Goal: Transaction & Acquisition: Purchase product/service

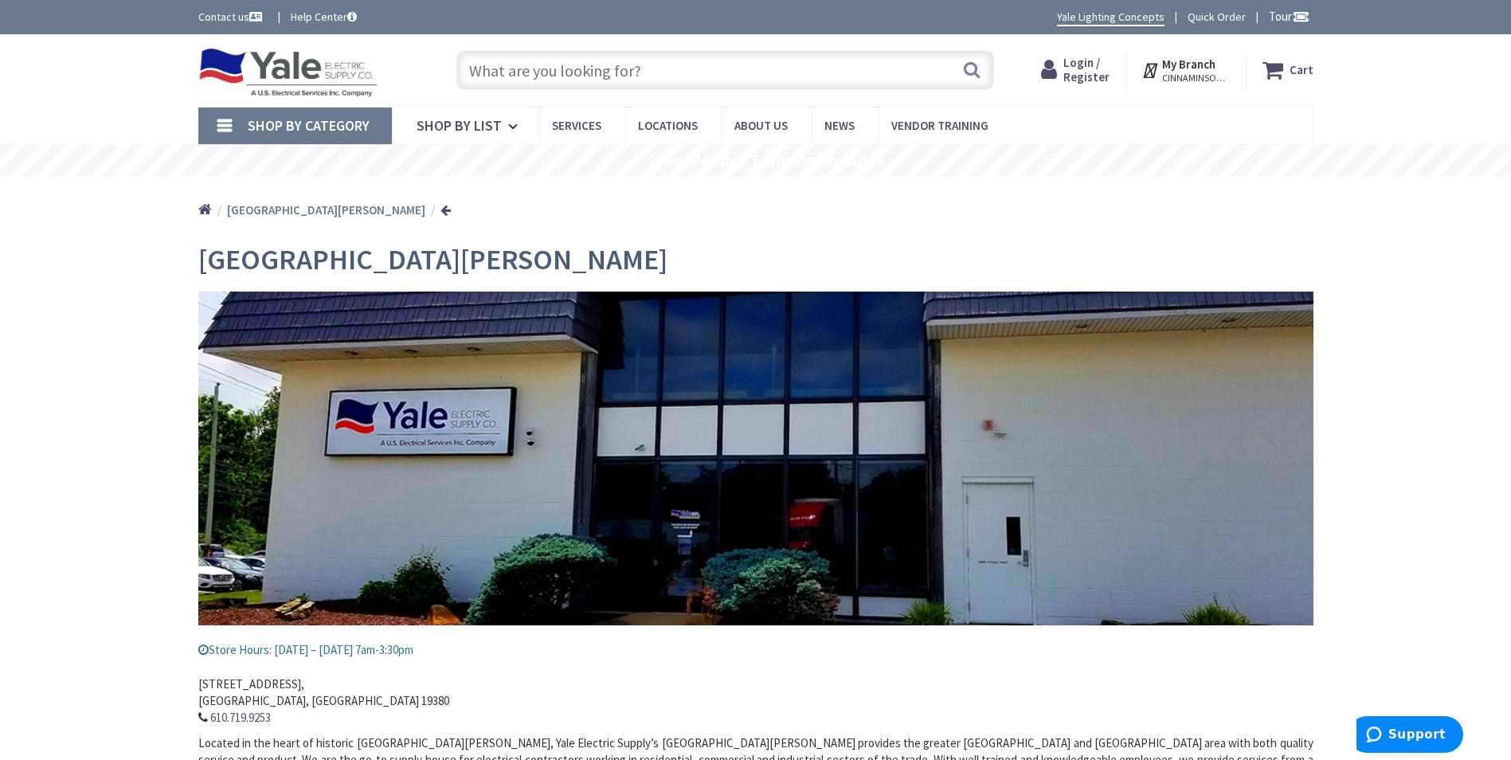
click at [546, 75] on input "text" at bounding box center [725, 70] width 538 height 40
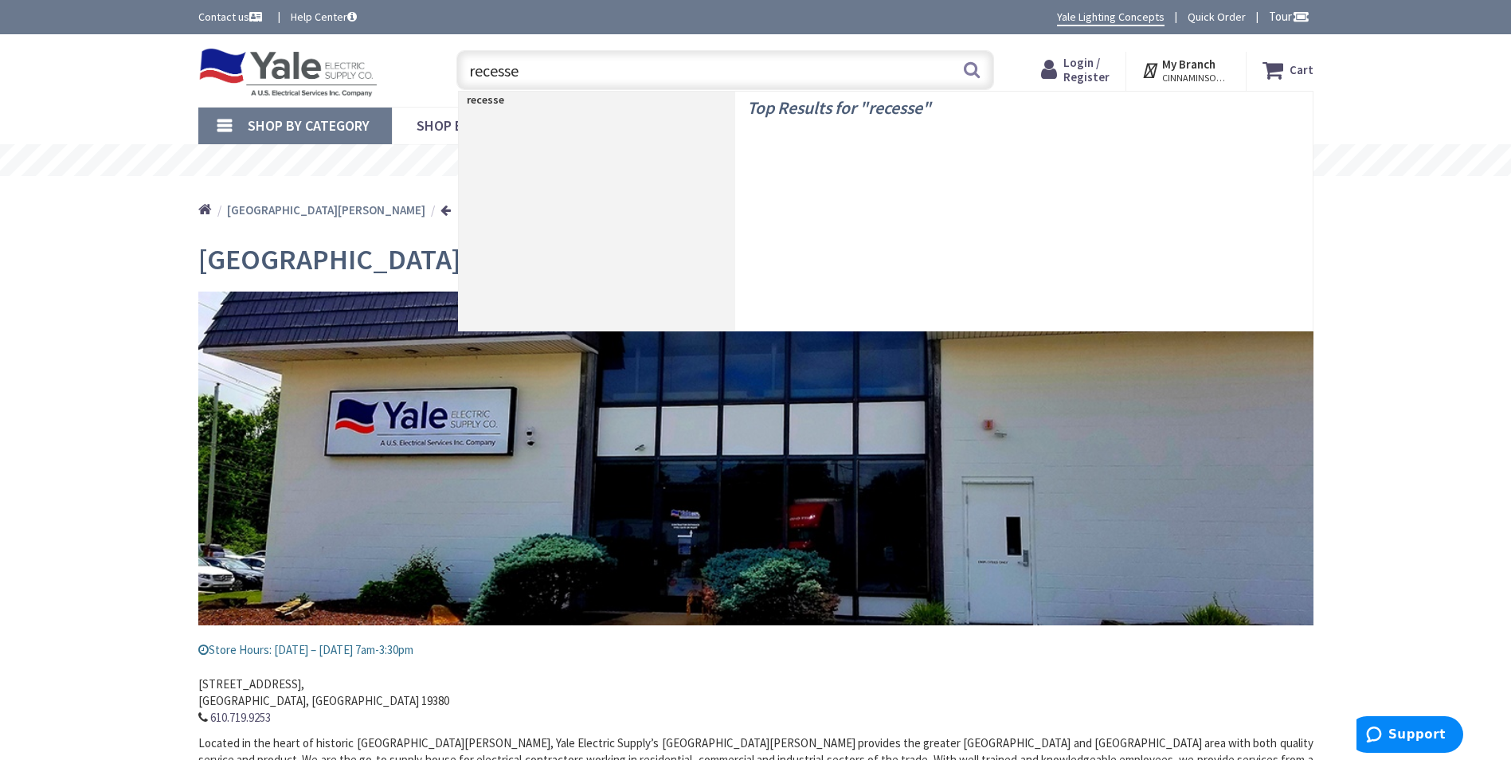
type input "recessed"
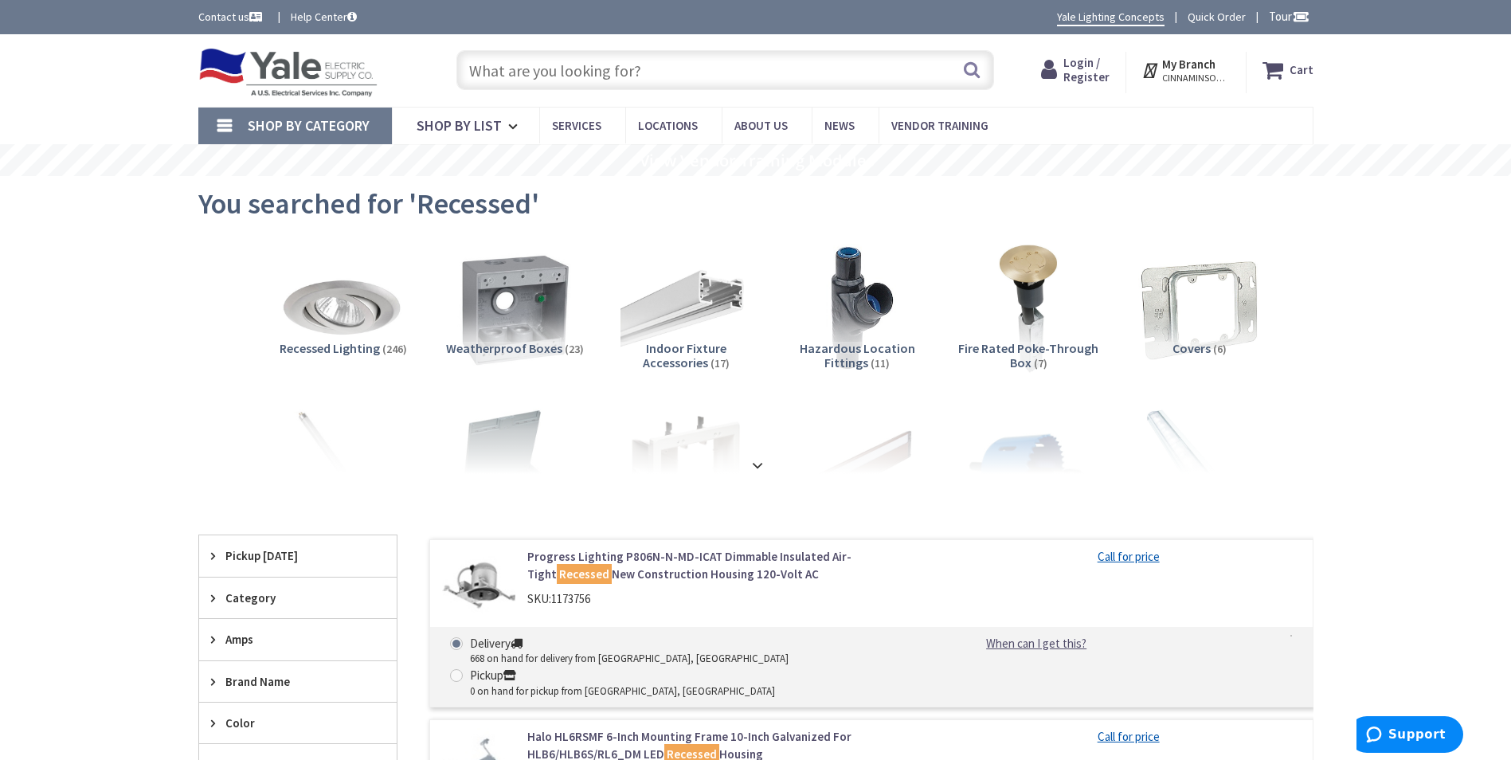
click at [361, 350] on span "Recessed Lighting" at bounding box center [330, 348] width 100 height 16
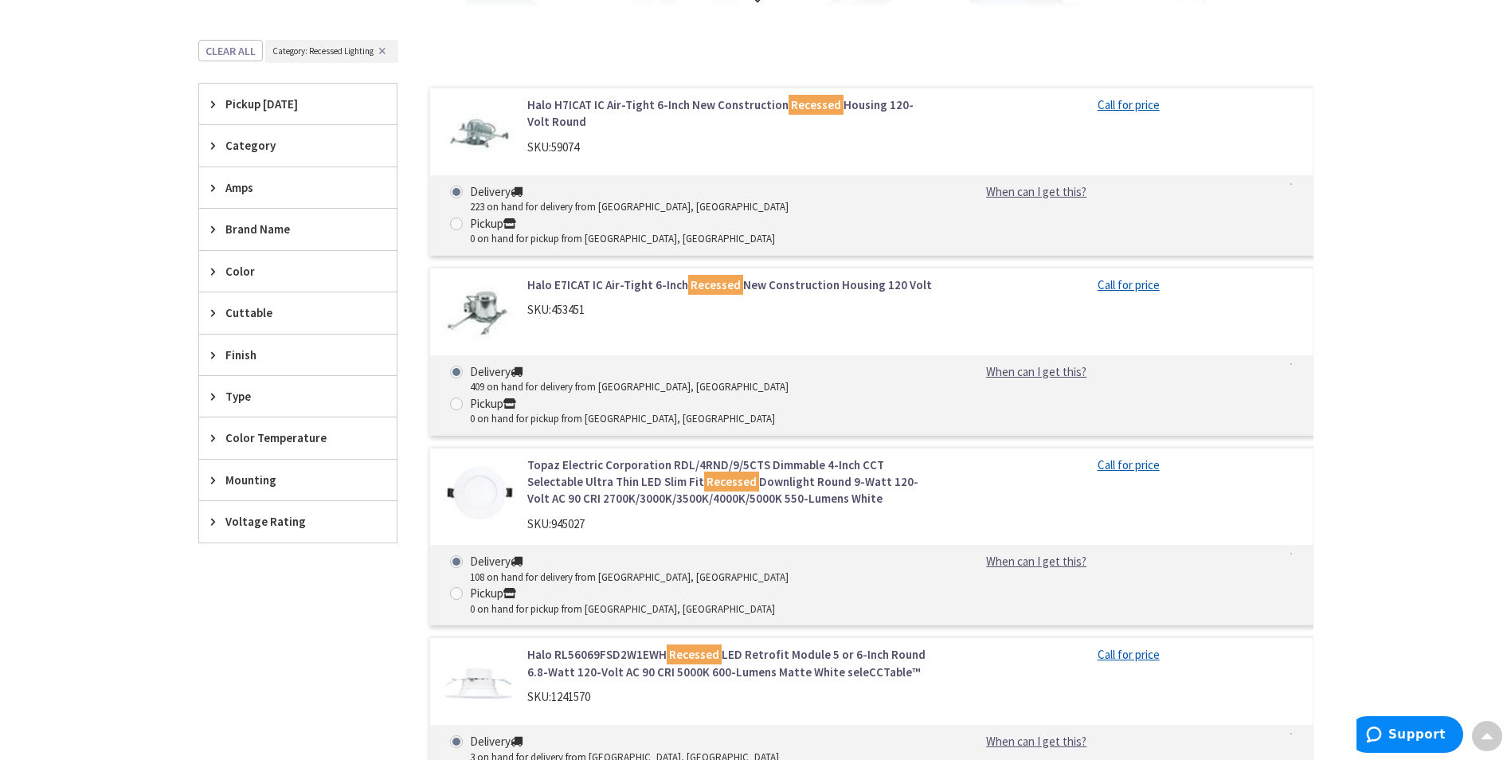
scroll to position [426, 0]
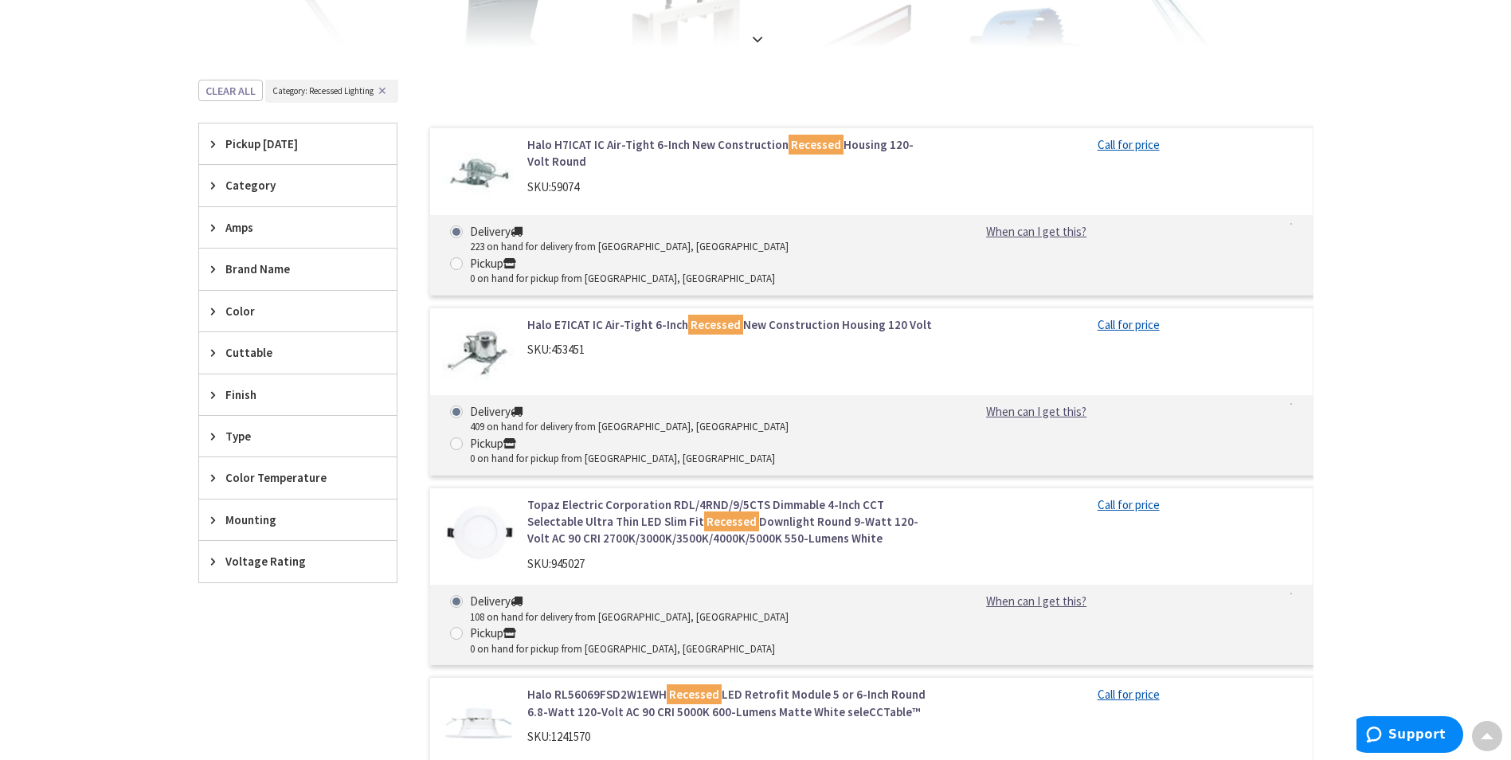
click at [251, 268] on span "Brand Name" at bounding box center [290, 268] width 130 height 17
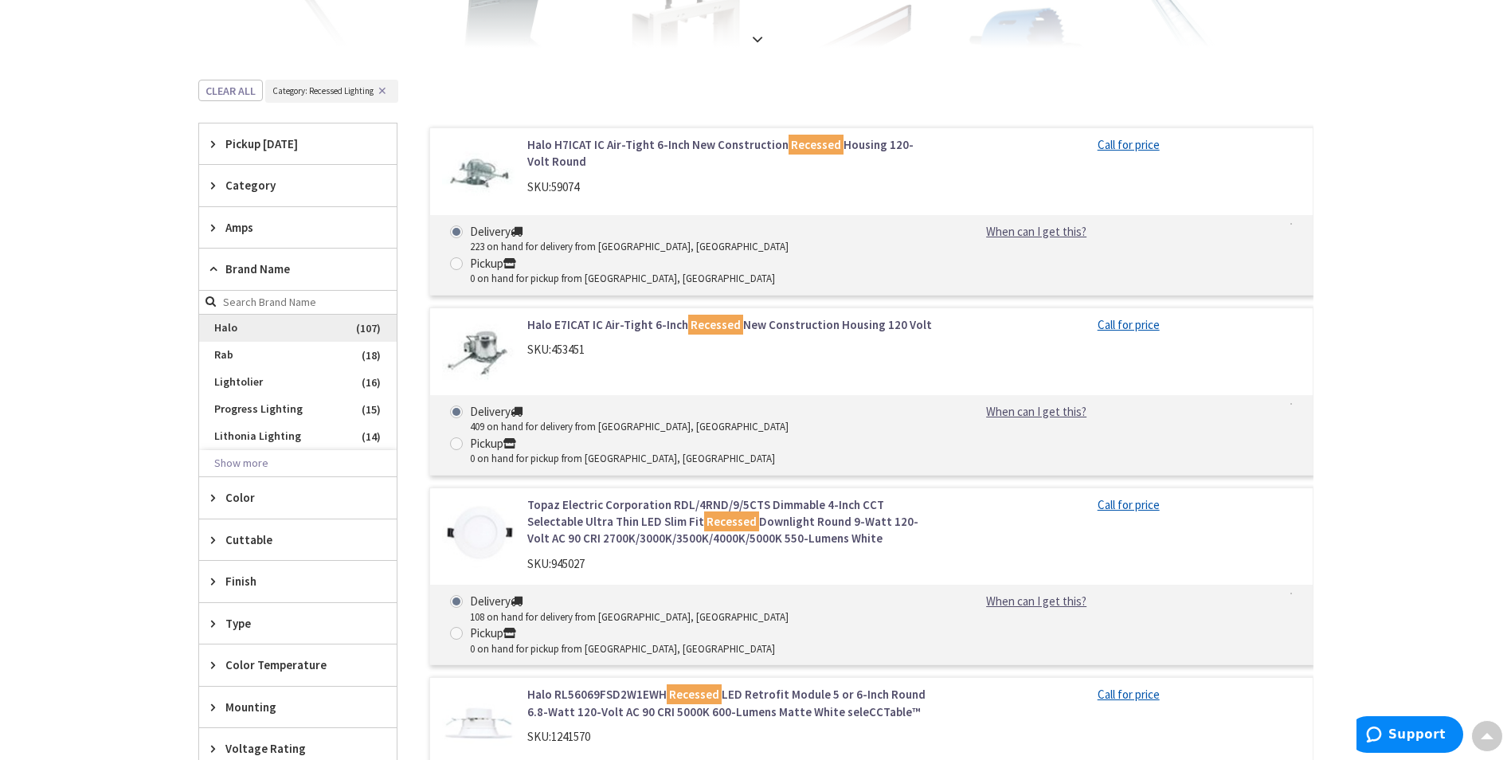
click at [237, 331] on span "Halo" at bounding box center [298, 328] width 198 height 27
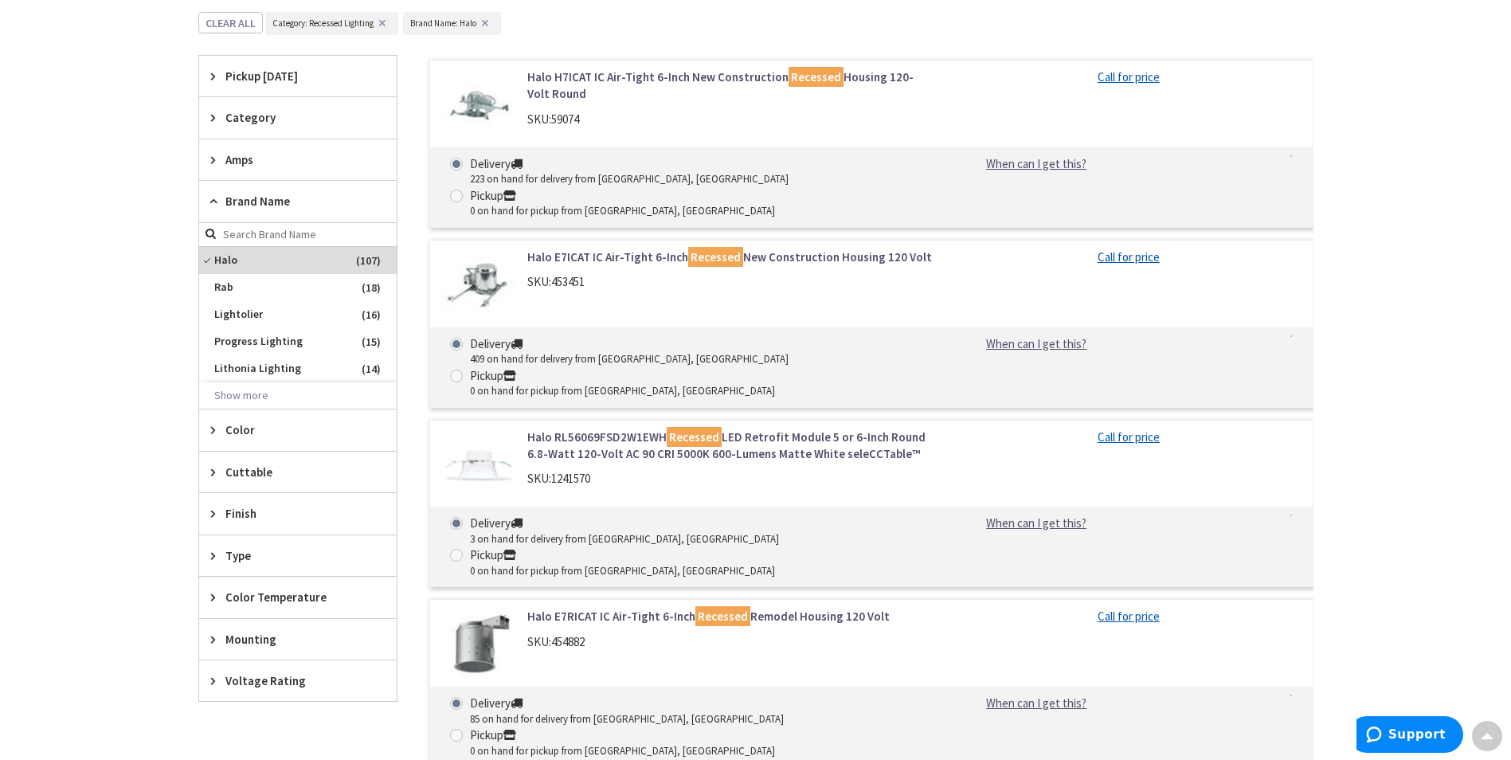
click at [217, 634] on icon at bounding box center [217, 639] width 12 height 12
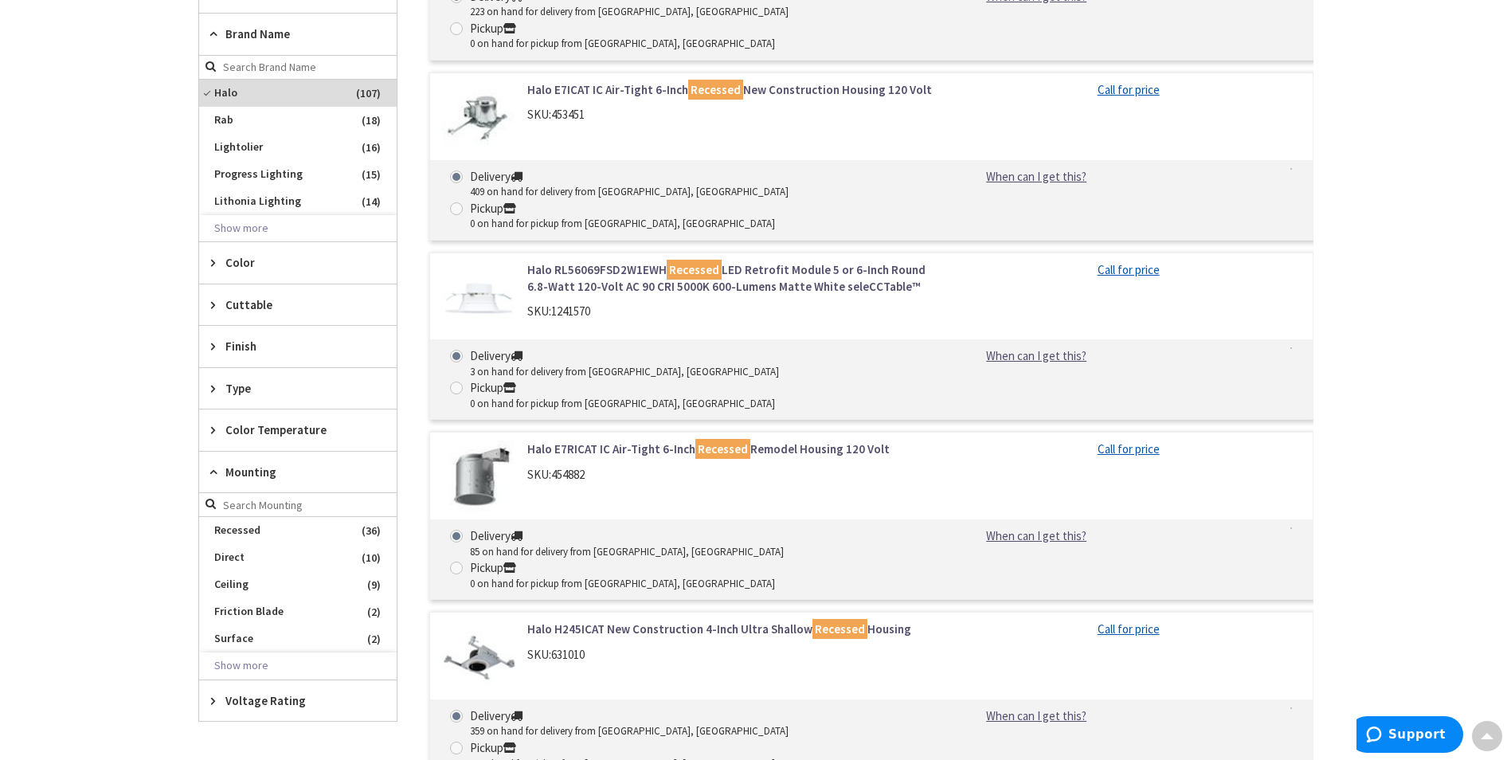
scroll to position [665, 0]
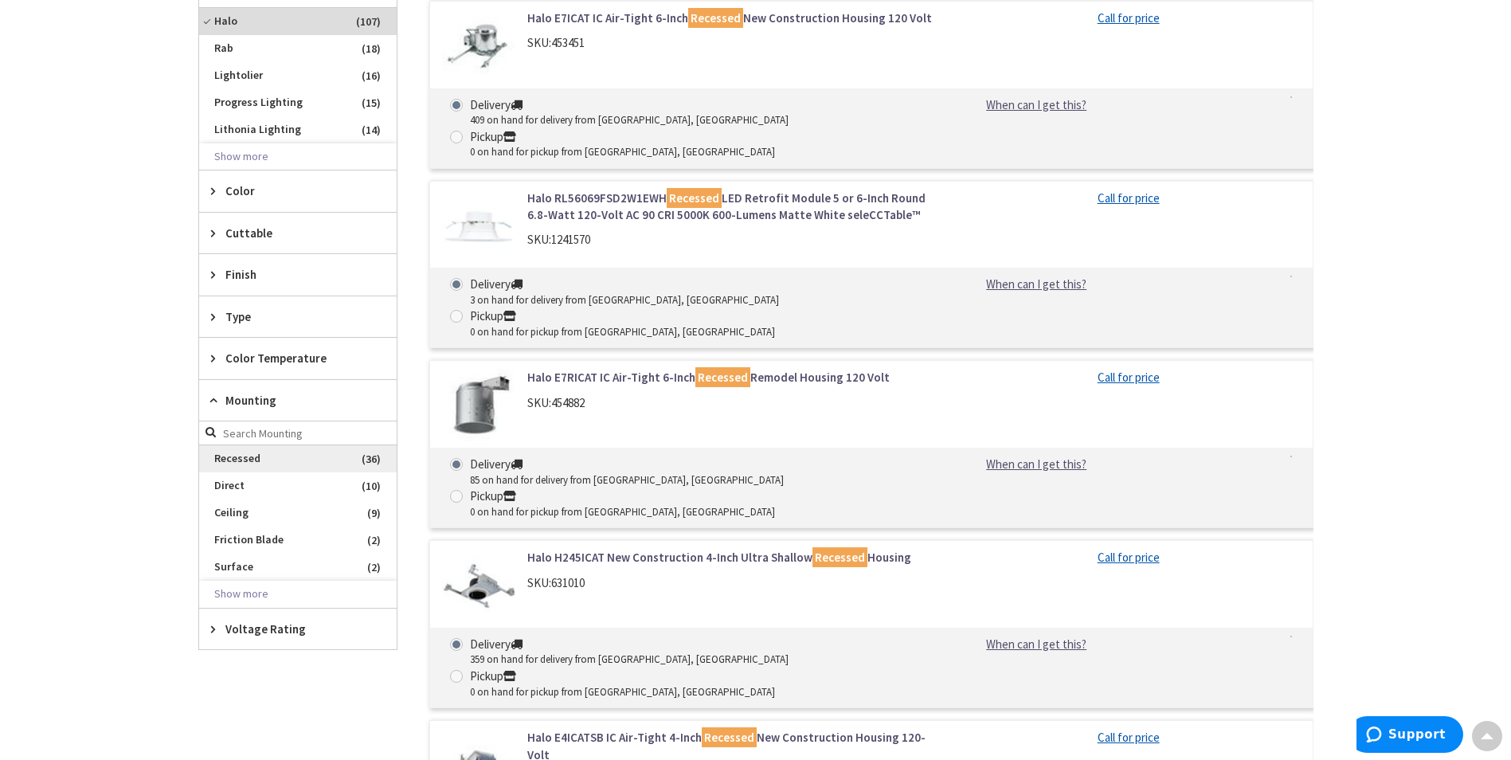
click at [237, 457] on span "Recessed" at bounding box center [298, 458] width 198 height 27
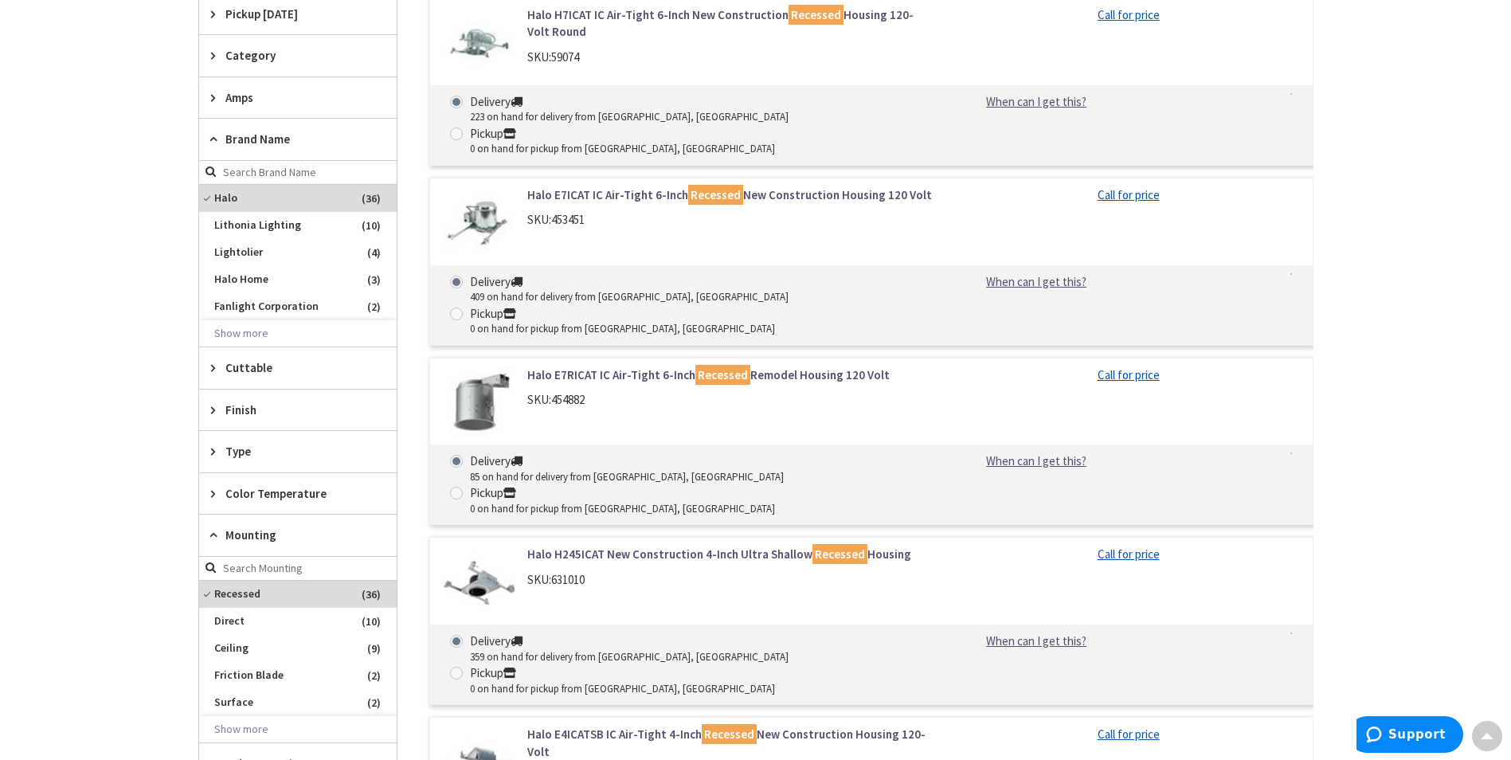
scroll to position [426, 0]
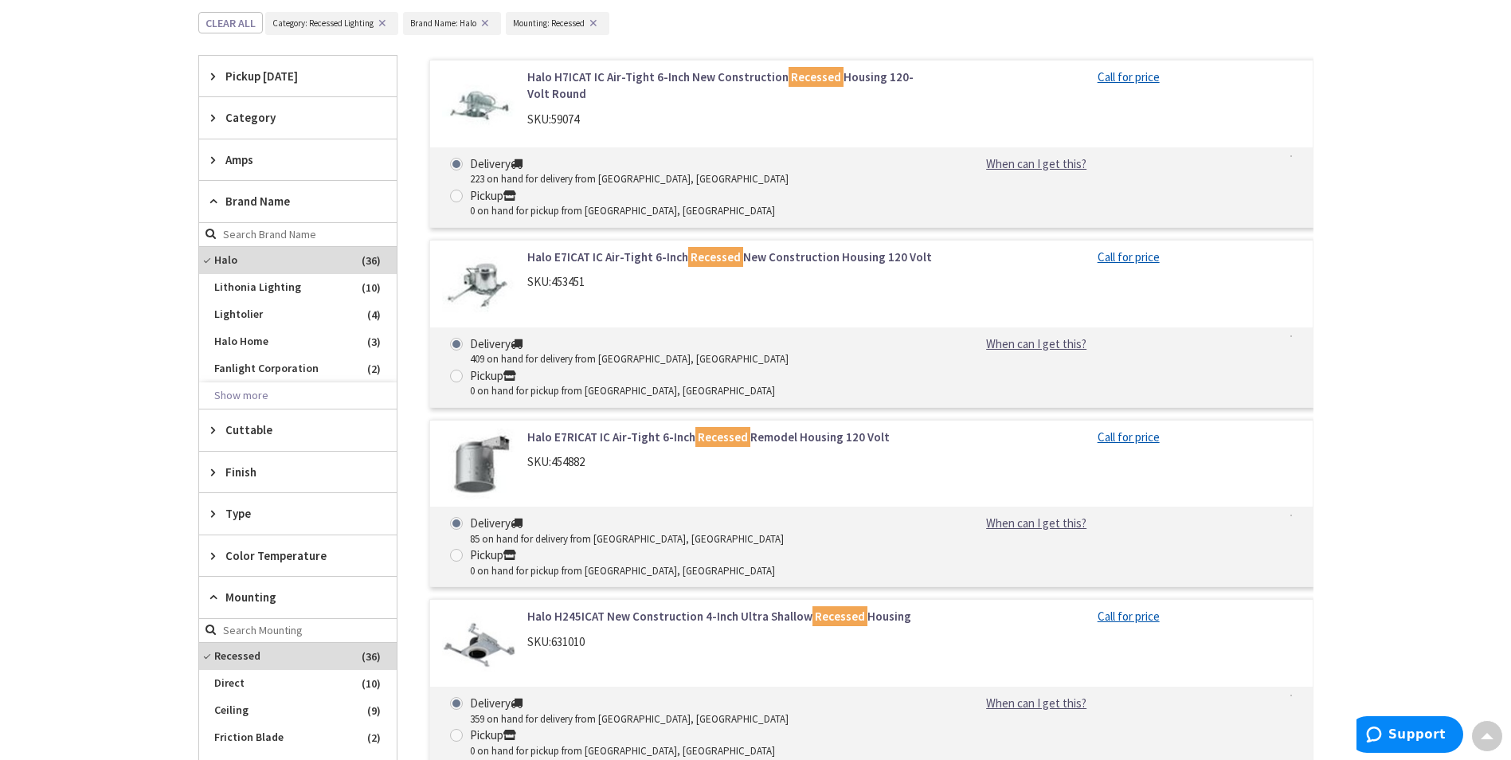
click at [238, 112] on span "Category" at bounding box center [290, 117] width 130 height 17
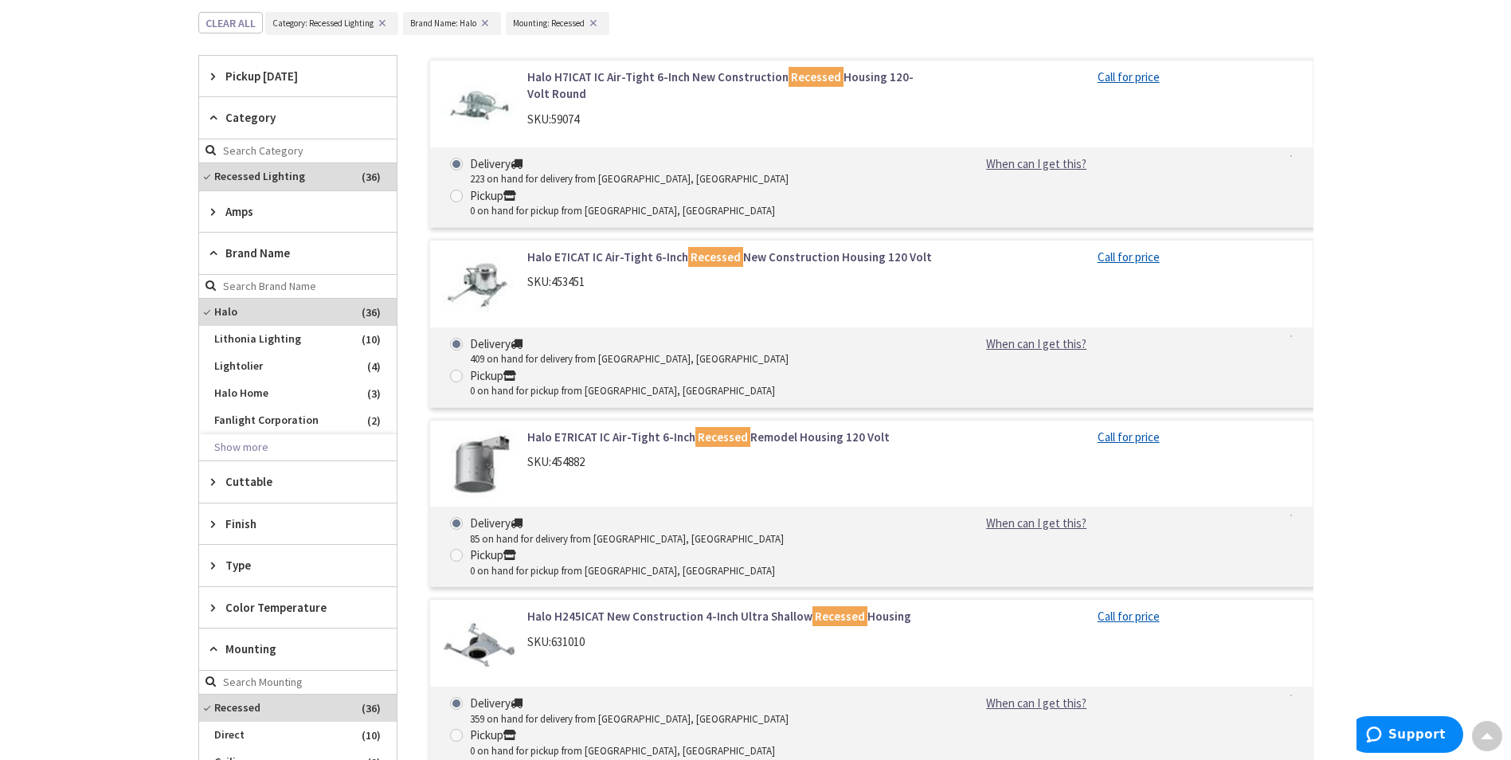
click at [211, 119] on icon at bounding box center [217, 118] width 12 height 12
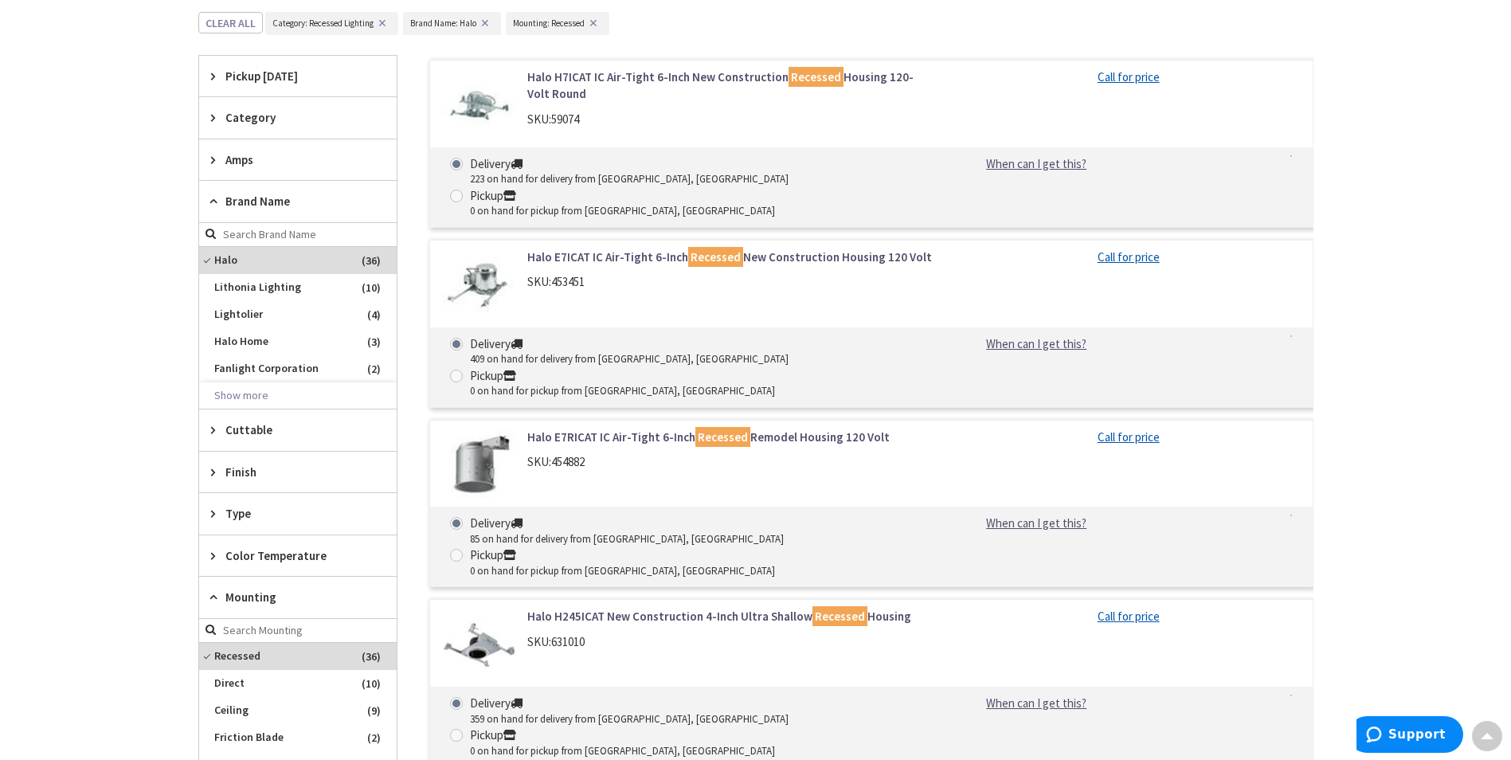
click at [211, 202] on icon at bounding box center [217, 201] width 12 height 12
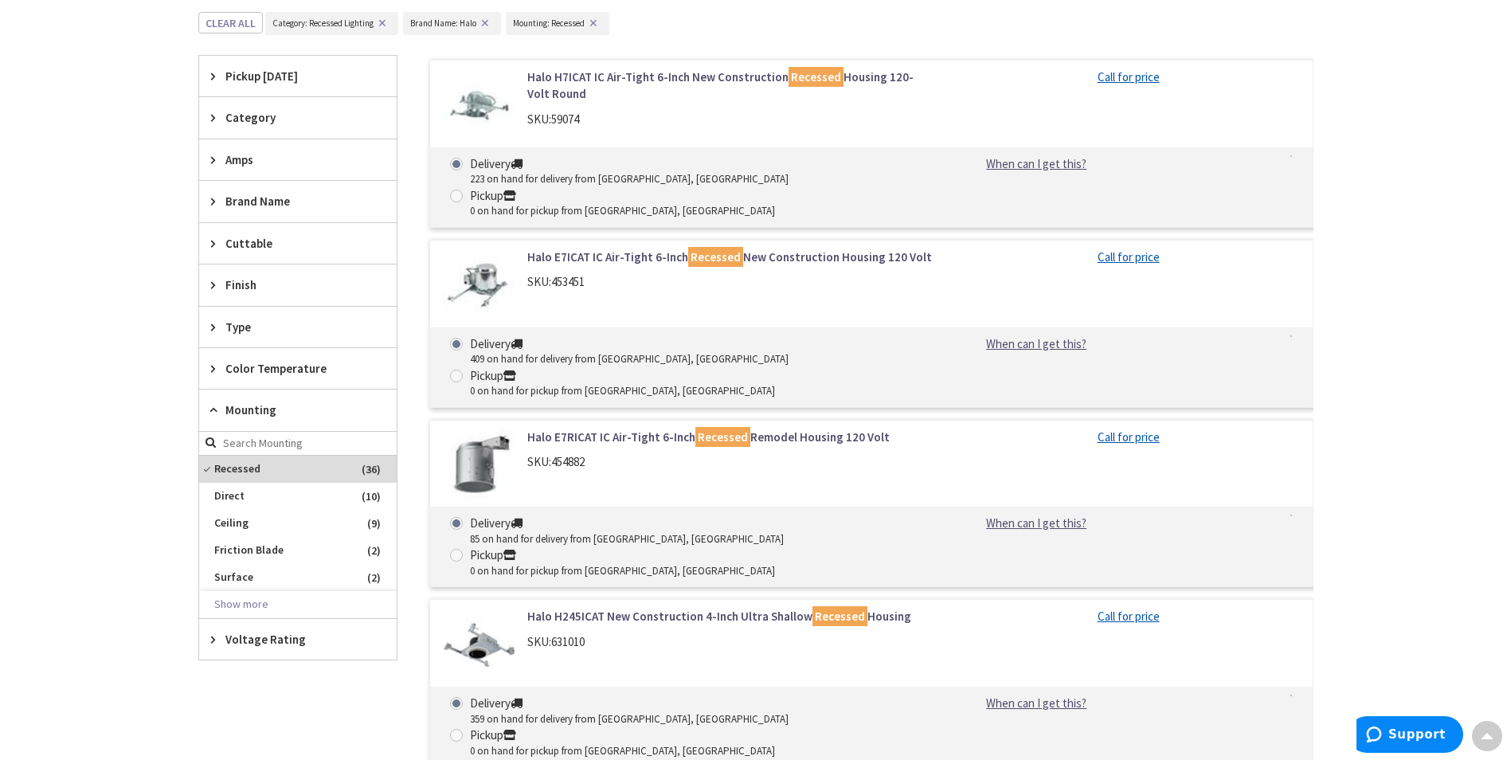
click at [214, 289] on icon at bounding box center [217, 285] width 12 height 12
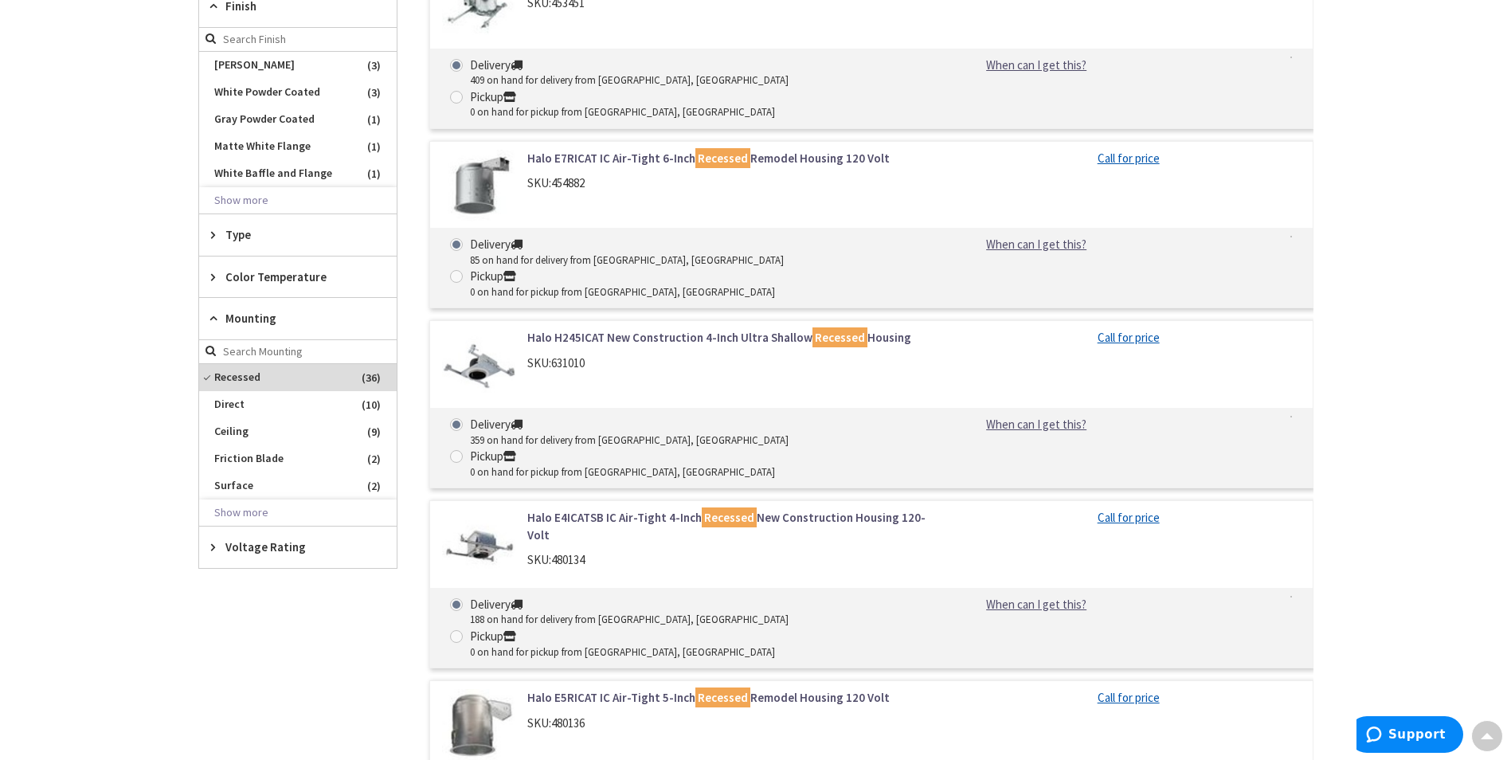
scroll to position [665, 0]
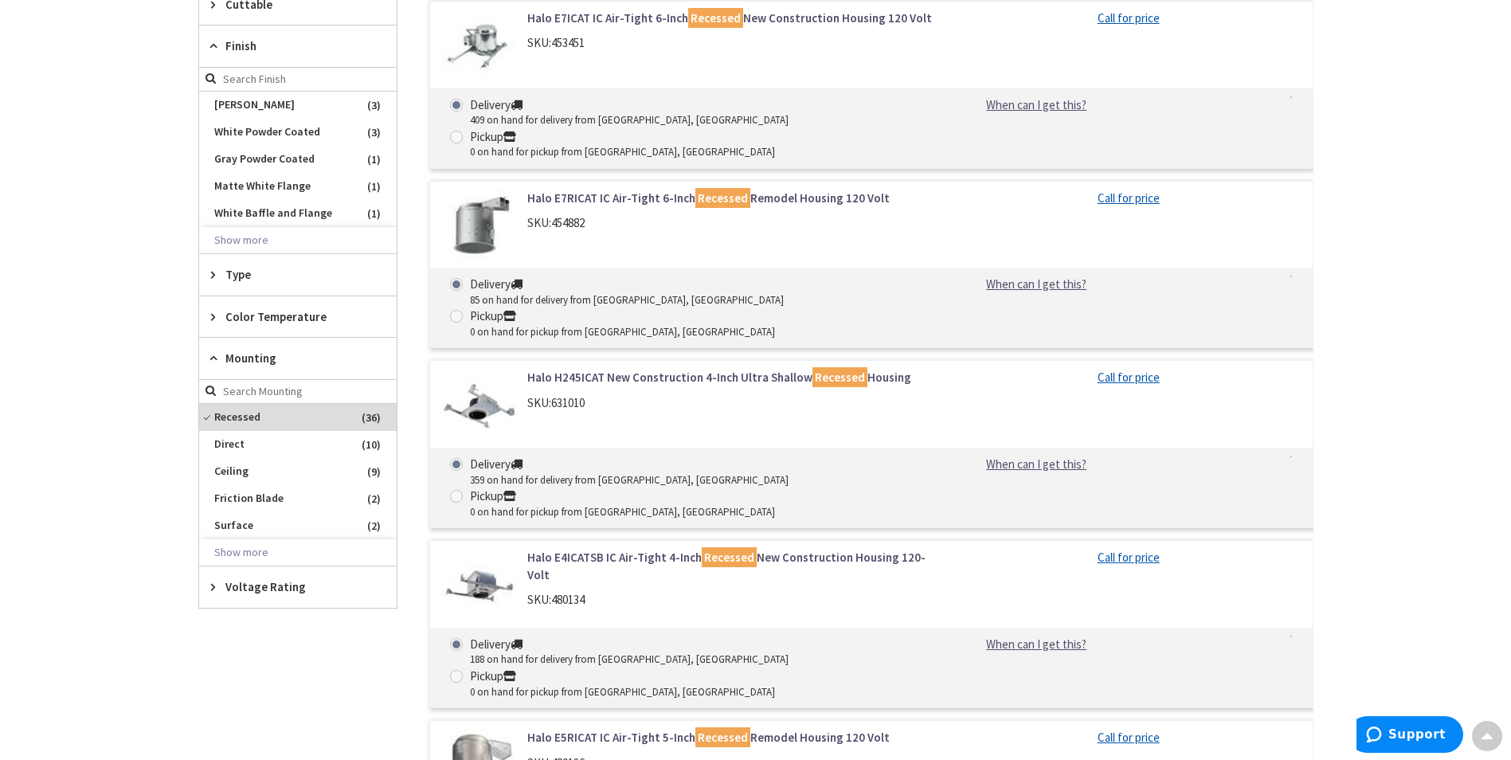
click at [209, 318] on div "Color Temperature" at bounding box center [298, 316] width 198 height 41
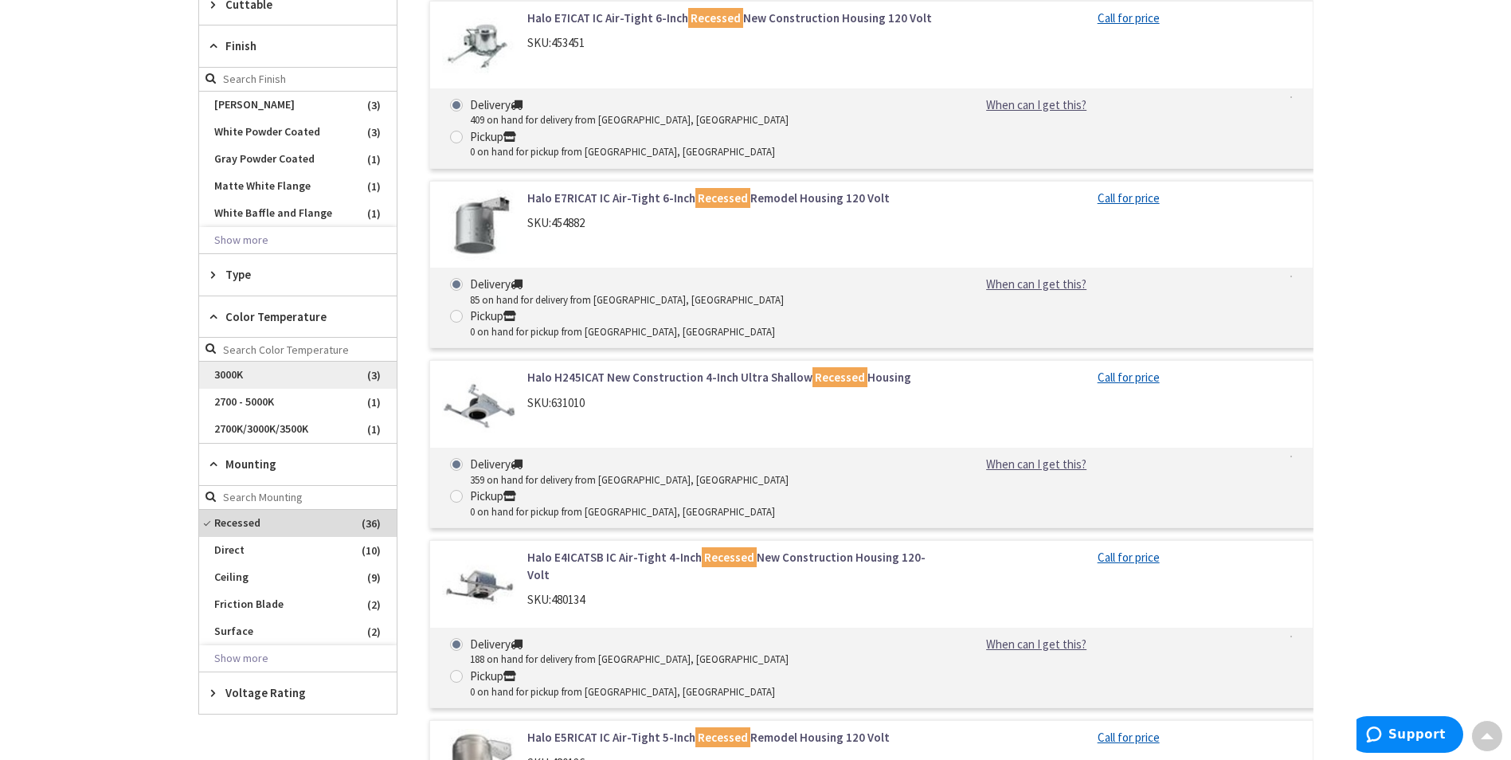
click at [229, 379] on span "3000K" at bounding box center [298, 375] width 198 height 27
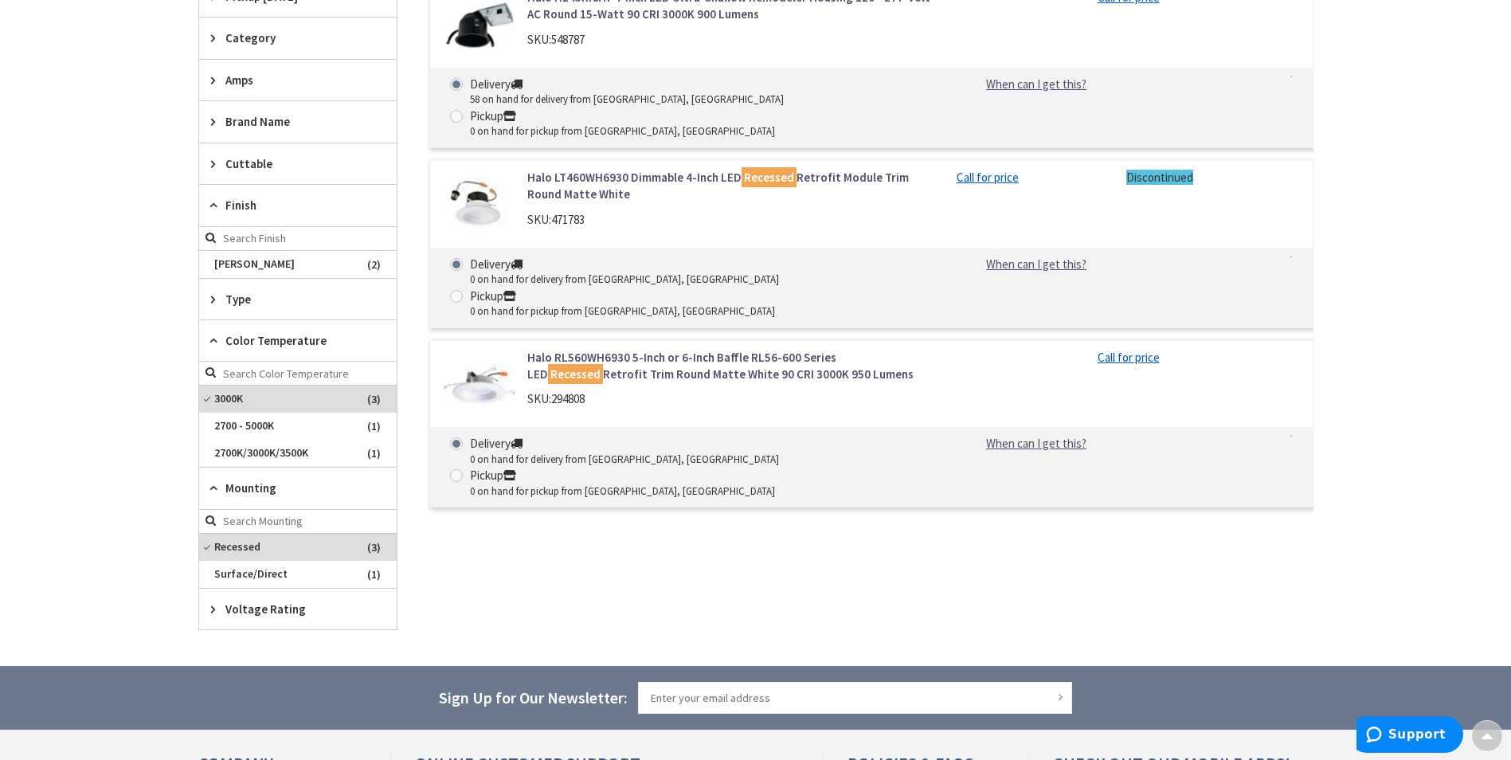
scroll to position [426, 0]
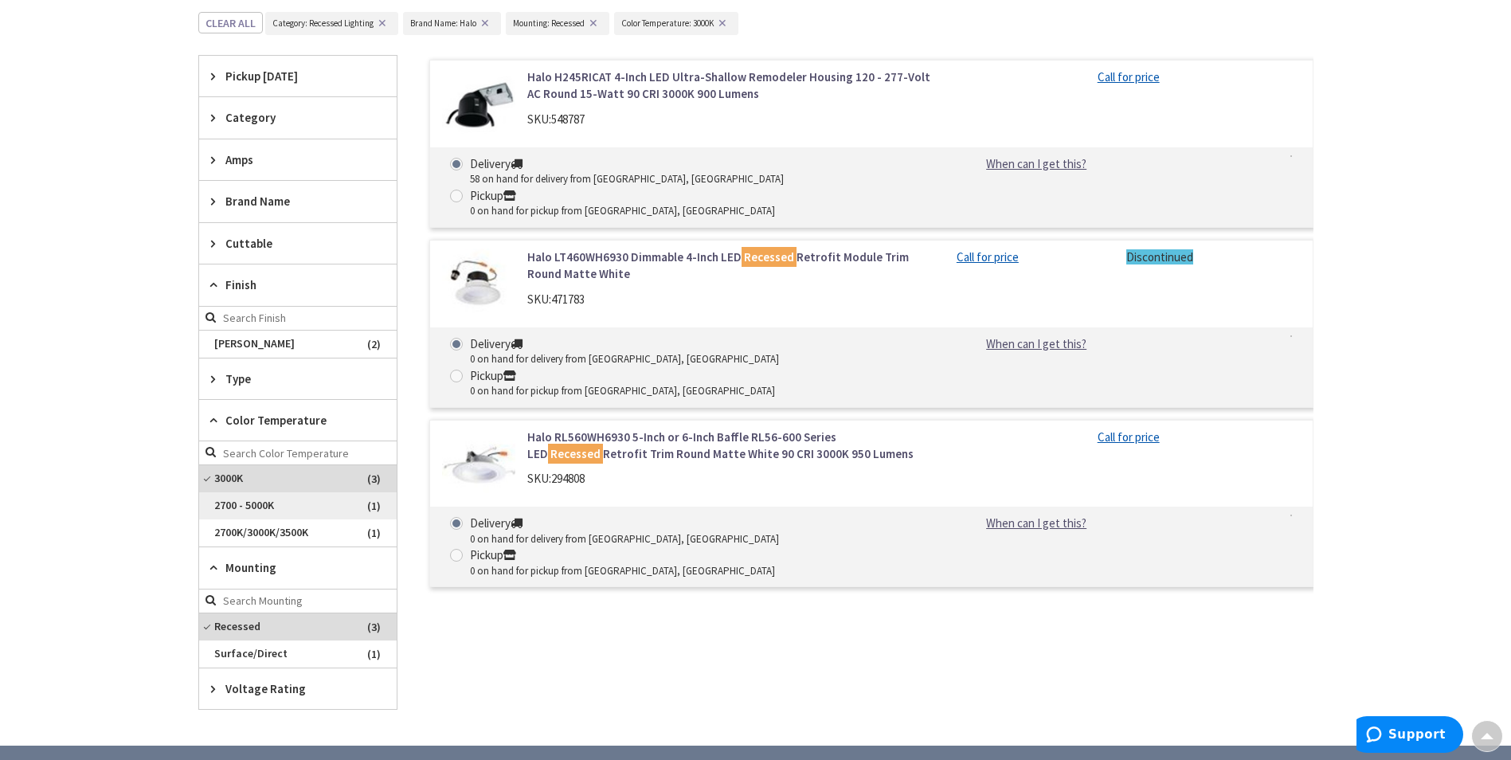
click at [299, 504] on span "2700 - 5000K" at bounding box center [298, 505] width 198 height 27
